Goal: Task Accomplishment & Management: Use online tool/utility

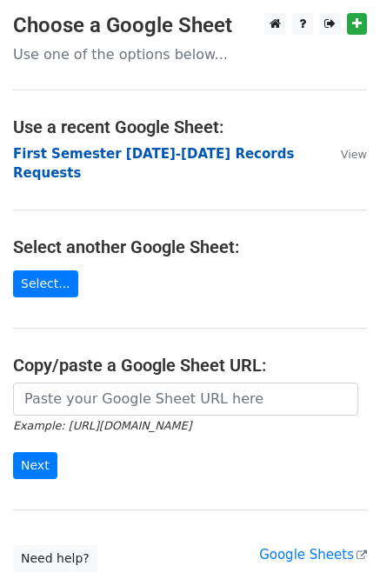
click at [181, 152] on strong "First Semester [DATE]-[DATE] Records Requests" at bounding box center [153, 164] width 281 height 36
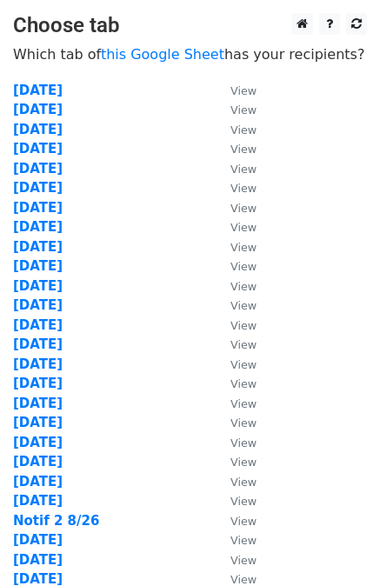
scroll to position [273, 0]
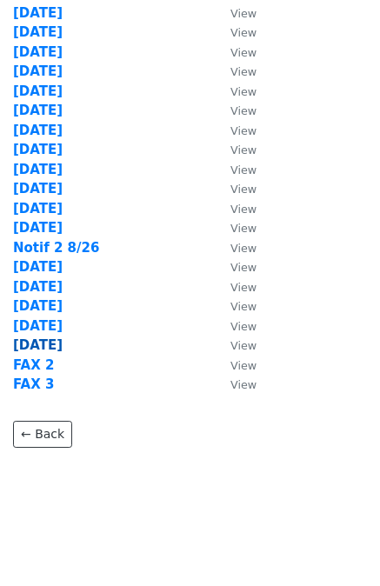
click at [35, 342] on strong "[DATE]" at bounding box center [38, 345] width 50 height 16
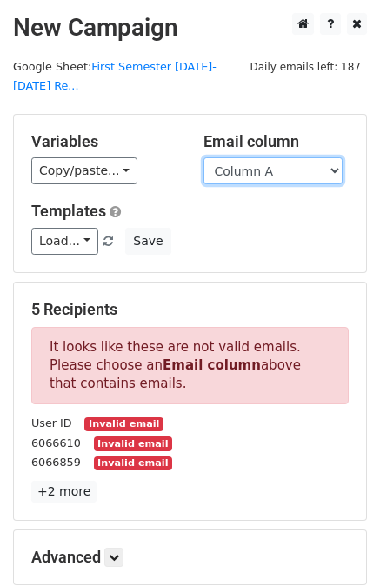
click at [309, 157] on select "Column A Column B Column C Column D Column E Column F Column G Column H Column …" at bounding box center [272, 170] width 139 height 27
click at [147, 132] on h5 "Variables" at bounding box center [104, 141] width 146 height 19
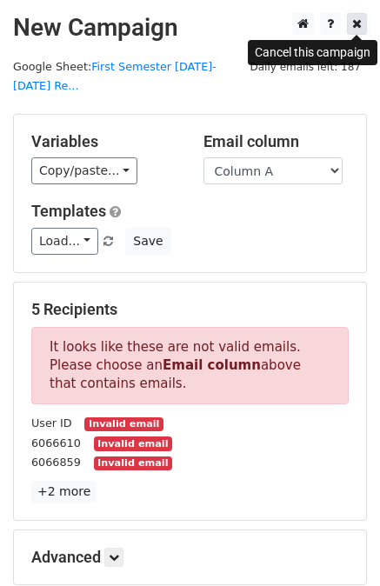
click at [358, 22] on icon at bounding box center [357, 23] width 10 height 12
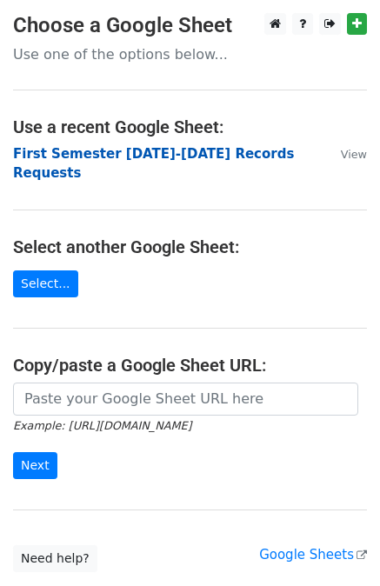
click at [136, 150] on strong "First Semester [DATE]-[DATE] Records Requests" at bounding box center [153, 164] width 281 height 36
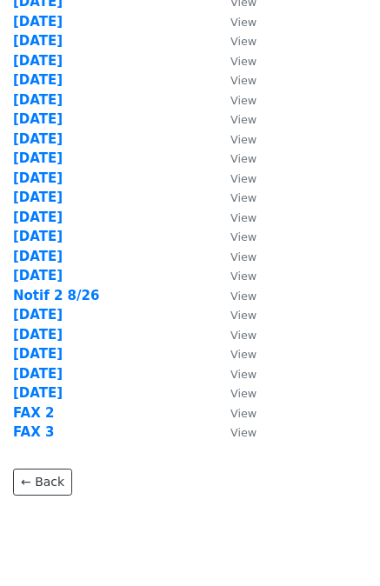
scroll to position [273, 0]
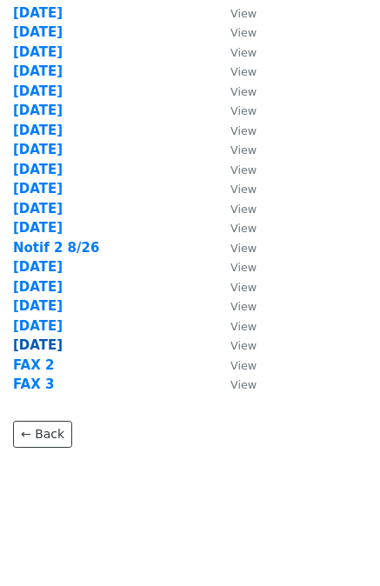
click at [28, 342] on strong "[DATE]" at bounding box center [38, 345] width 50 height 16
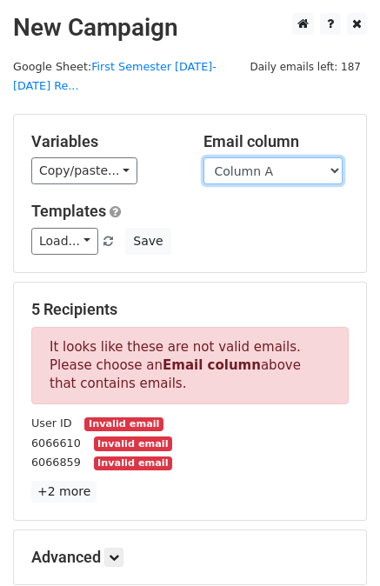
click at [330, 157] on select "Column A Column B Column C Column D Column E Column F Column G Column H Column …" at bounding box center [272, 170] width 139 height 27
select select "Column J"
click at [203, 157] on select "Column A Column B Column C Column D Column E Column F Column G Column H Column …" at bounding box center [272, 170] width 139 height 27
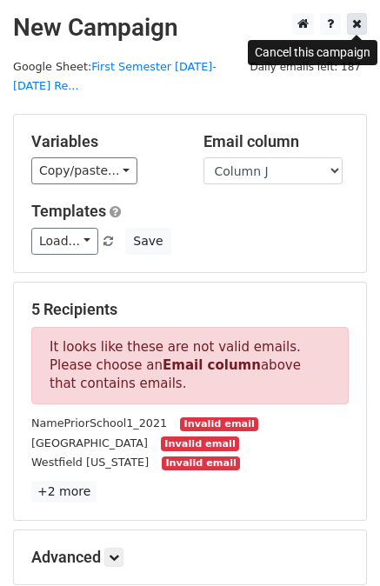
click at [355, 22] on icon at bounding box center [357, 23] width 10 height 12
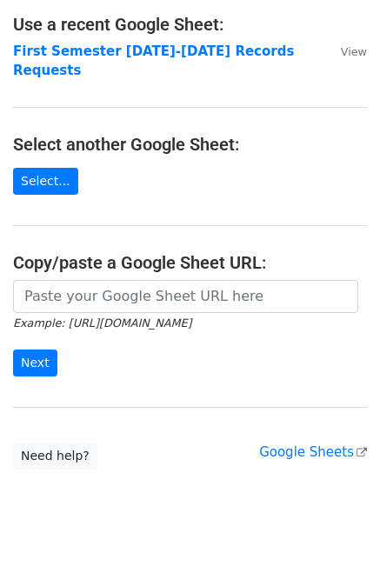
scroll to position [103, 0]
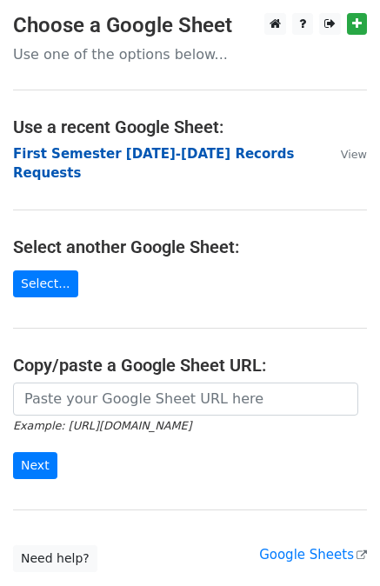
click at [184, 151] on strong "First Semester 2025-2026 Records Requests" at bounding box center [153, 164] width 281 height 36
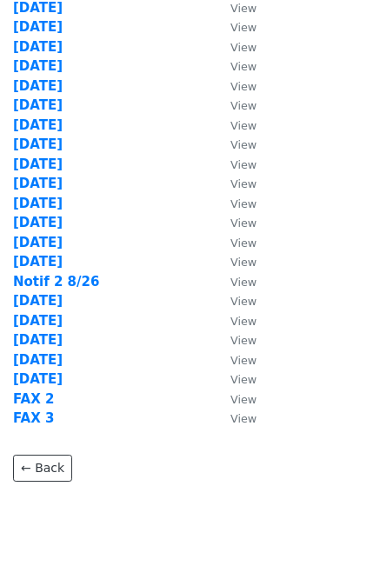
scroll to position [273, 0]
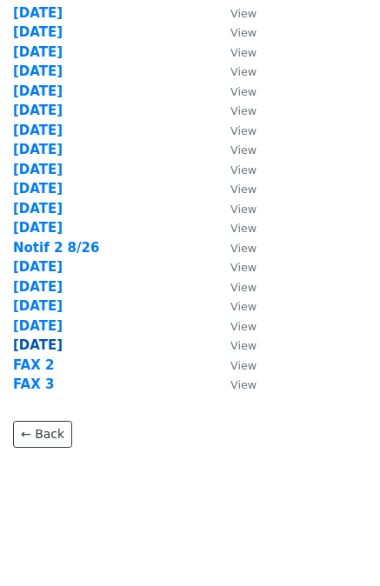
click at [30, 342] on strong "9/3/25" at bounding box center [38, 345] width 50 height 16
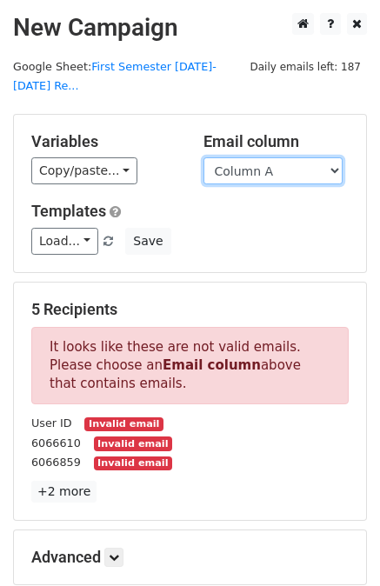
click at [320, 157] on select "Column A Column B Column C Column D Column E Column F Column G Column H Column …" at bounding box center [272, 170] width 139 height 27
click at [170, 232] on div "Load... 25.26 Record Request Save" at bounding box center [189, 241] width 343 height 27
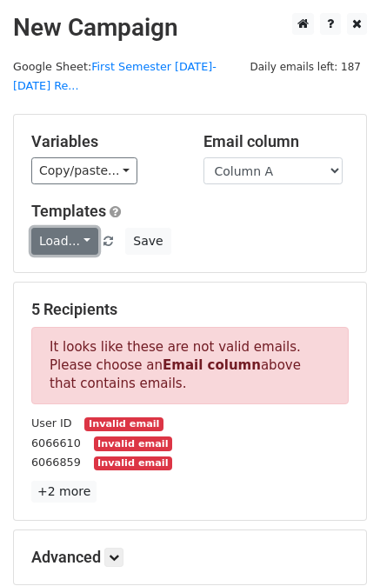
click at [64, 228] on link "Load..." at bounding box center [64, 241] width 67 height 27
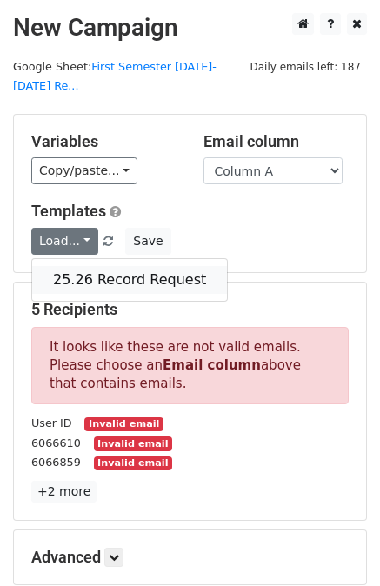
click at [111, 266] on link "25.26 Record Request" at bounding box center [129, 280] width 195 height 28
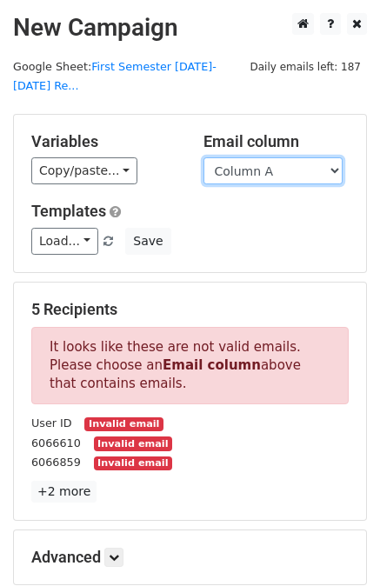
click at [333, 157] on select "Column A Column B Column C Column D Column E Column F Column G Column H Column …" at bounding box center [272, 170] width 139 height 27
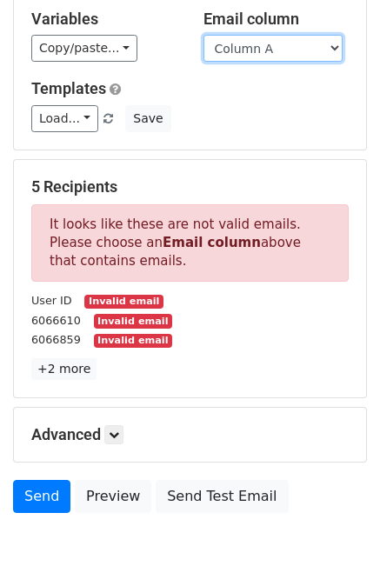
scroll to position [88, 0]
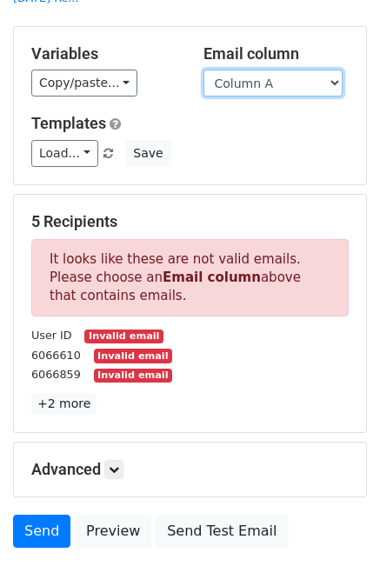
click at [332, 70] on select "Column A Column B Column C Column D Column E Column F Column G Column H Column …" at bounding box center [272, 83] width 139 height 27
select select "Column L"
click at [203, 70] on select "Column A Column B Column C Column D Column E Column F Column G Column H Column …" at bounding box center [272, 83] width 139 height 27
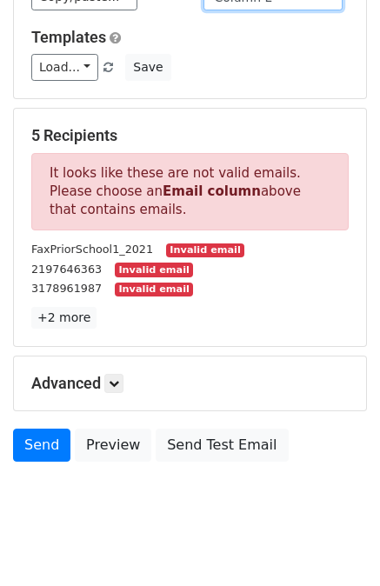
scroll to position [0, 0]
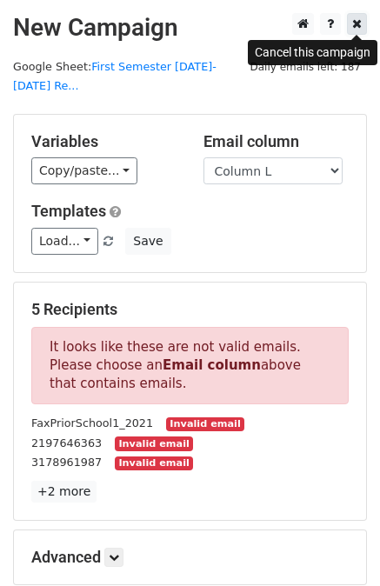
click at [358, 25] on icon at bounding box center [357, 23] width 10 height 12
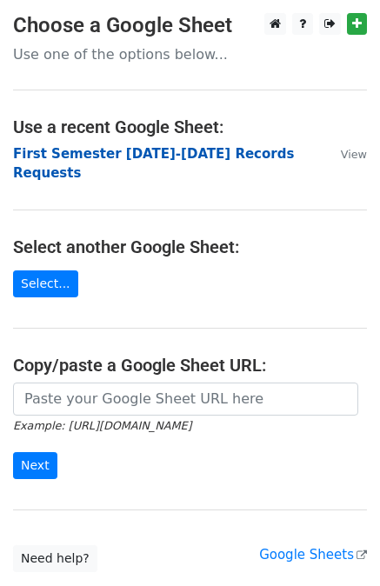
click at [144, 150] on strong "First Semester [DATE]-[DATE] Records Requests" at bounding box center [153, 164] width 281 height 36
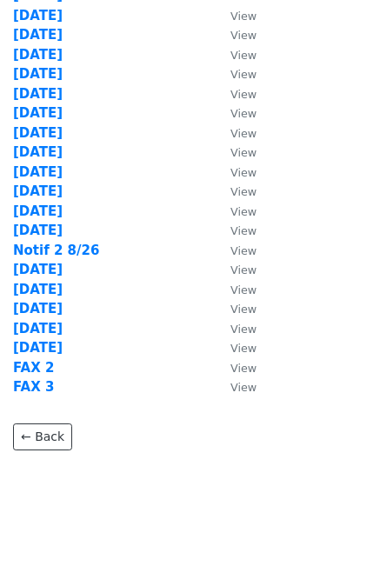
scroll to position [273, 0]
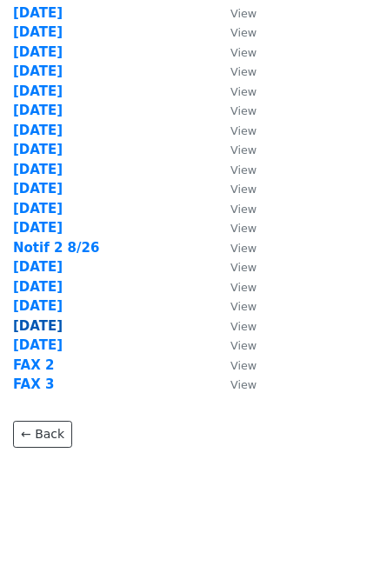
click at [28, 324] on strong "9/2/25" at bounding box center [38, 326] width 50 height 16
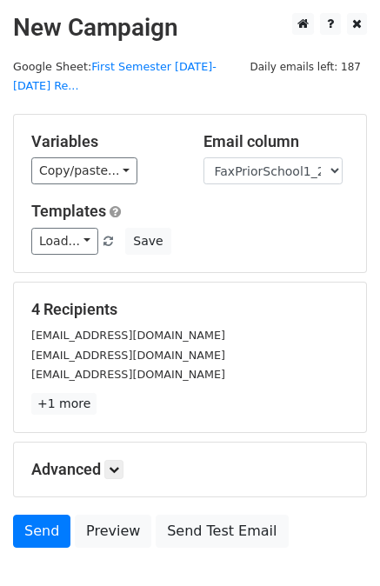
click at [242, 228] on div "Load... 25.26 Record Request Save" at bounding box center [189, 241] width 343 height 27
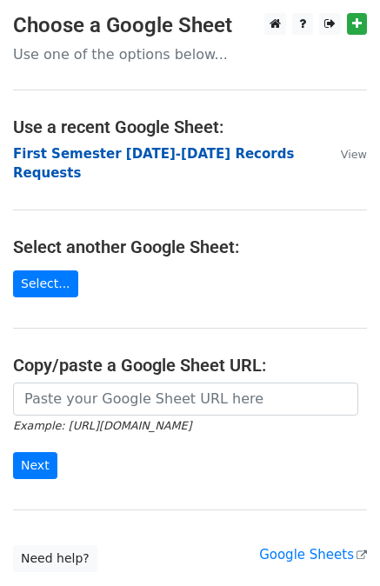
click at [126, 154] on strong "First Semester [DATE]-[DATE] Records Requests" at bounding box center [153, 164] width 281 height 36
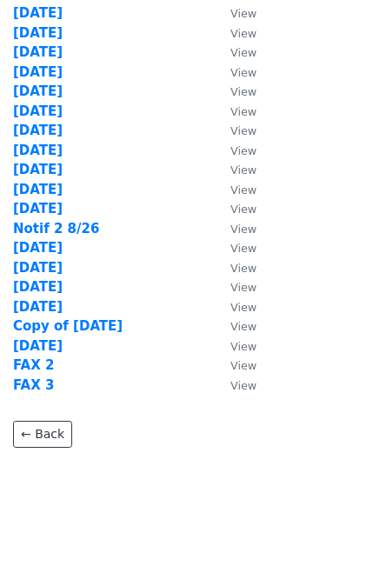
scroll to position [292, 0]
click at [58, 322] on strong "Copy of [DATE]" at bounding box center [68, 326] width 110 height 16
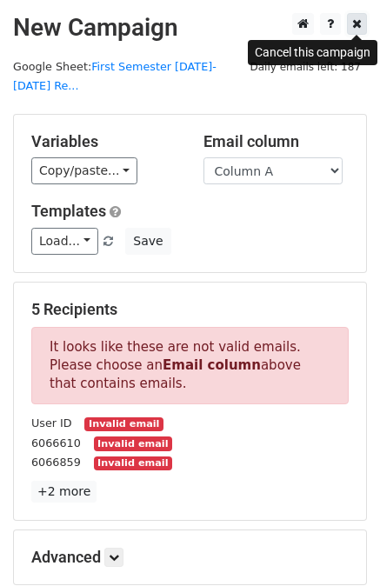
click at [361, 16] on link at bounding box center [357, 24] width 20 height 22
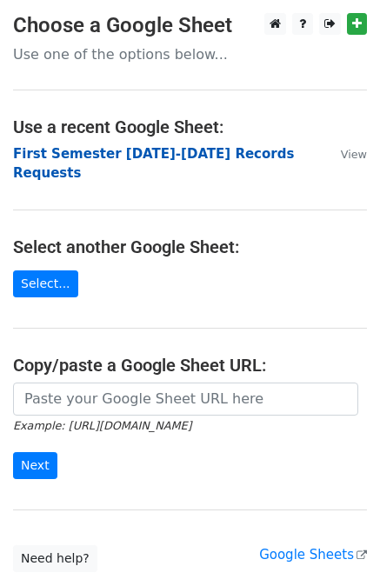
click at [170, 146] on strong "First Semester [DATE]-[DATE] Records Requests" at bounding box center [153, 164] width 281 height 36
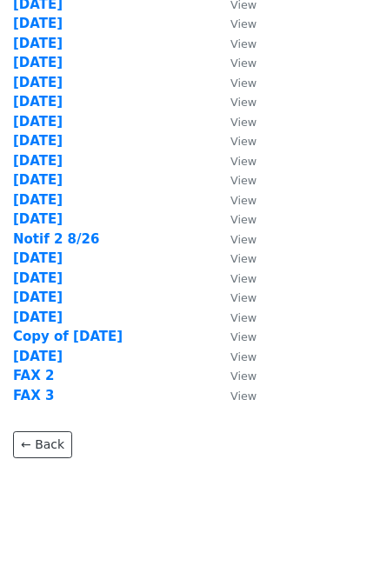
scroll to position [292, 0]
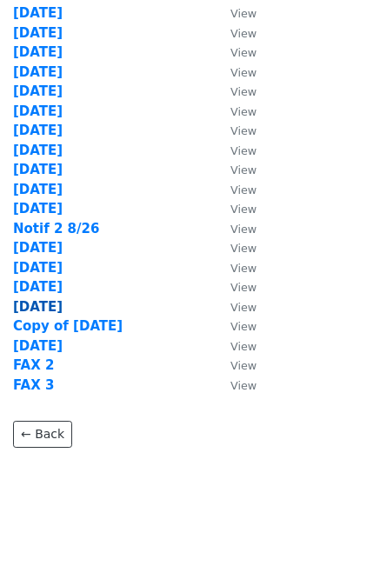
click at [27, 303] on strong "[DATE]" at bounding box center [38, 307] width 50 height 16
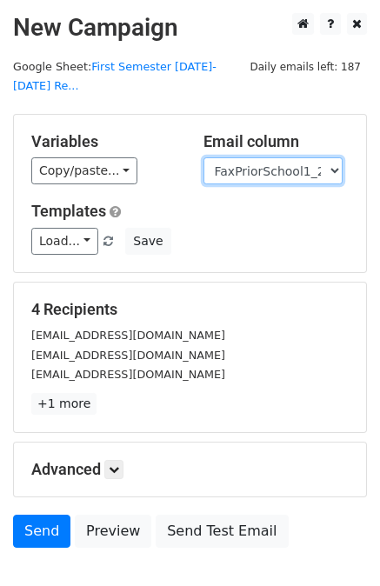
click at [333, 157] on select "User ID Last Name First Name Start Year Enrollment Date Birthday_Age Reported G…" at bounding box center [272, 170] width 139 height 27
click at [157, 132] on h5 "Variables" at bounding box center [104, 141] width 146 height 19
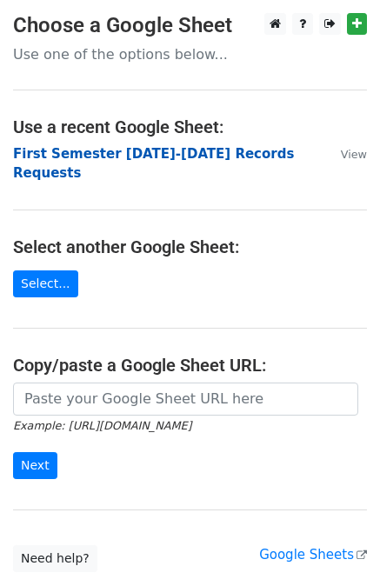
click at [241, 150] on strong "First Semester 2025-2026 Records Requests" at bounding box center [153, 164] width 281 height 36
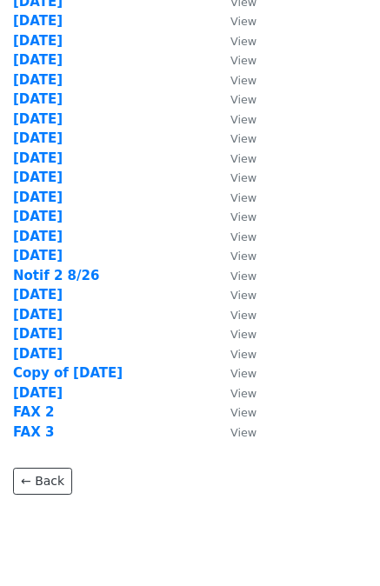
scroll to position [261, 0]
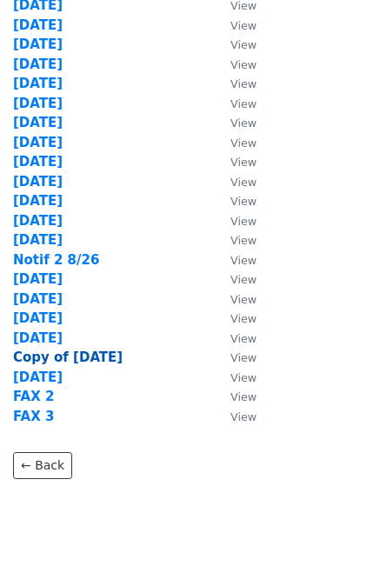
click at [85, 355] on strong "Copy of [DATE]" at bounding box center [68, 357] width 110 height 16
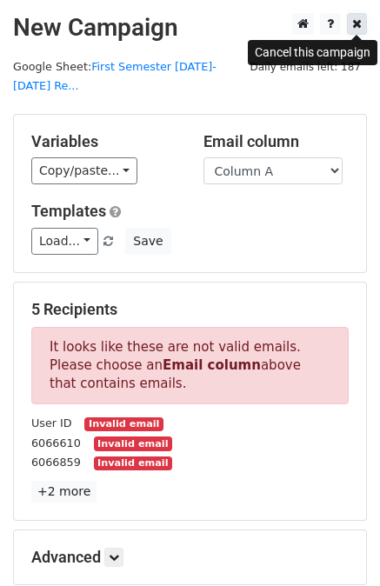
click at [357, 23] on icon at bounding box center [357, 23] width 10 height 12
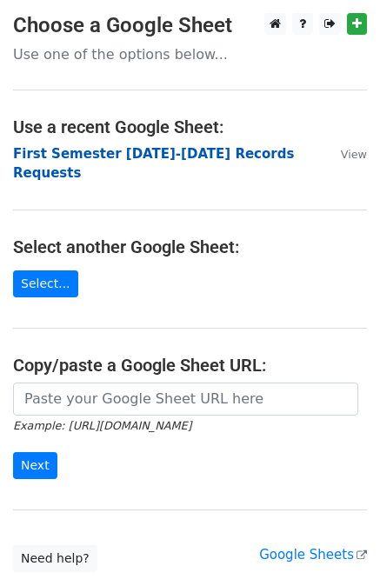
click at [135, 150] on strong "First Semester 2025-2026 Records Requests" at bounding box center [153, 164] width 281 height 36
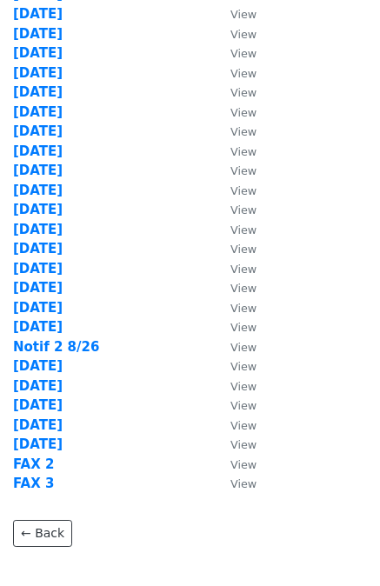
scroll to position [261, 0]
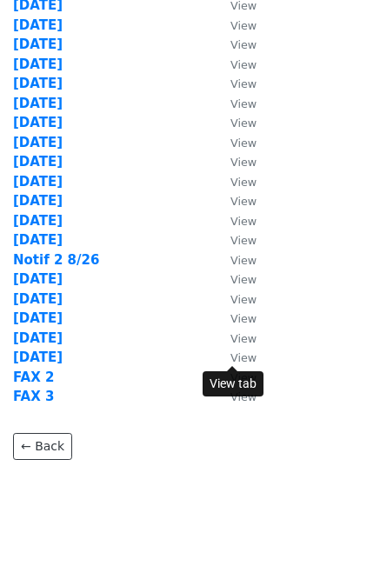
click at [244, 357] on small "View" at bounding box center [243, 357] width 26 height 13
click at [43, 362] on strong "9/3/25" at bounding box center [38, 357] width 50 height 16
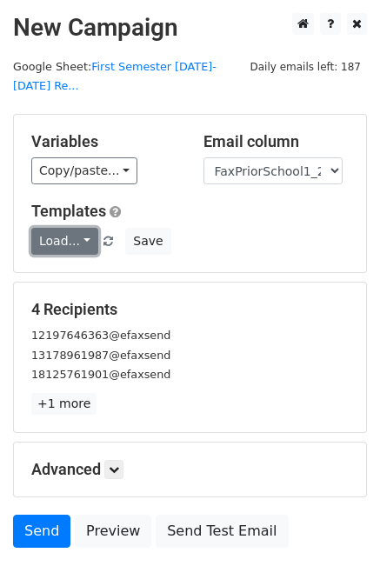
click at [66, 228] on link "Load..." at bounding box center [64, 241] width 67 height 27
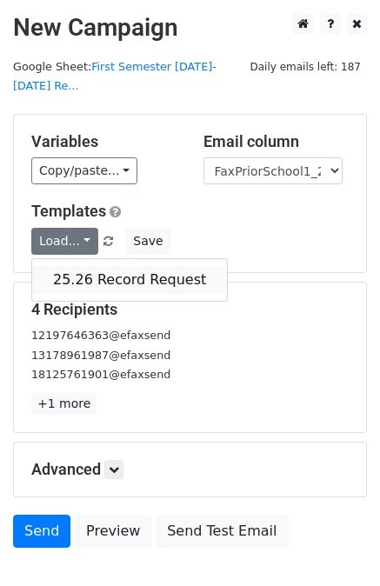
click at [73, 266] on link "25.26 Record Request" at bounding box center [129, 280] width 195 height 28
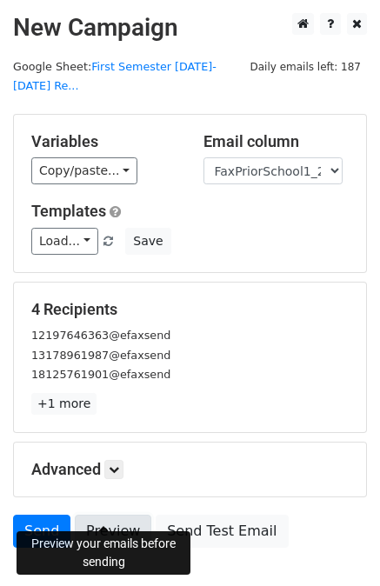
click at [106, 515] on link "Preview" at bounding box center [113, 531] width 76 height 33
click at [108, 515] on link "Preview" at bounding box center [113, 531] width 76 height 33
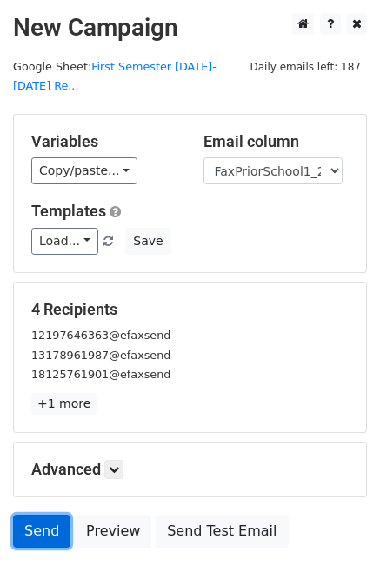
click at [45, 515] on link "Send" at bounding box center [41, 531] width 57 height 33
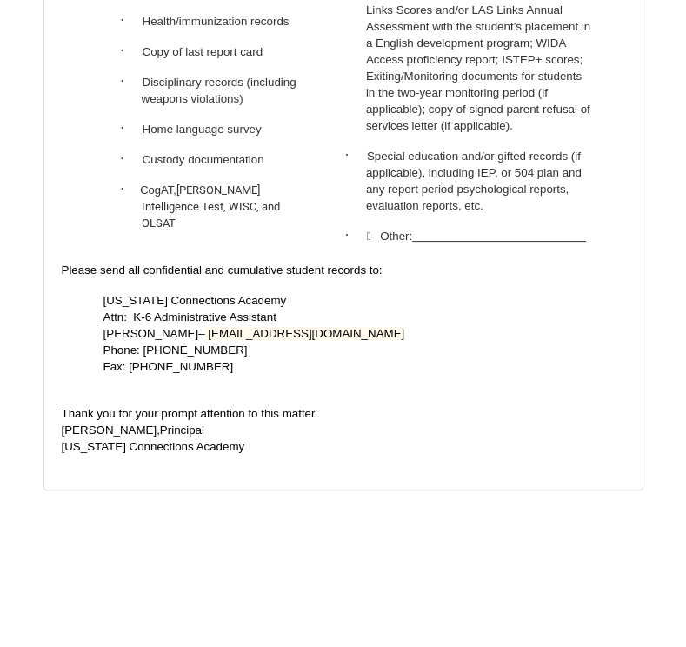
scroll to position [3358, 0]
